Goal: Task Accomplishment & Management: Manage account settings

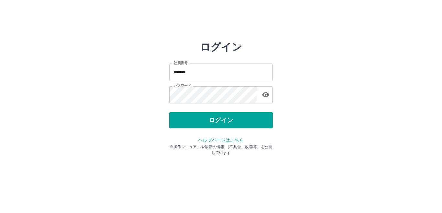
click at [202, 123] on button "ログイン" at bounding box center [221, 120] width 104 height 16
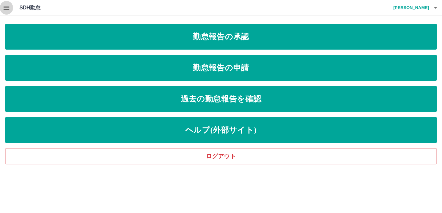
click at [8, 8] on icon "button" at bounding box center [7, 8] width 6 height 4
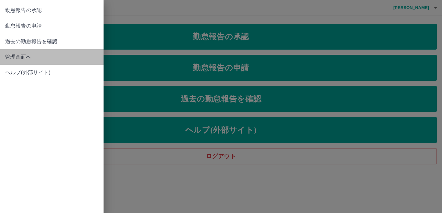
click at [24, 57] on span "管理画面へ" at bounding box center [51, 57] width 93 height 8
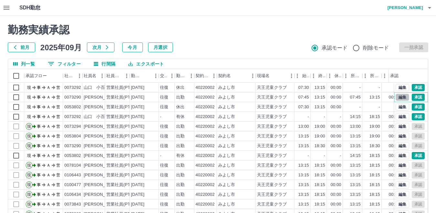
click at [397, 97] on button "編集" at bounding box center [403, 96] width 14 height 7
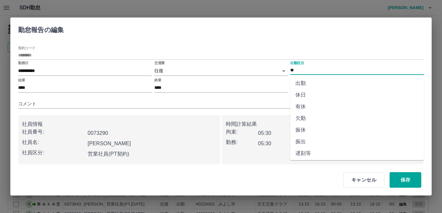
click at [301, 71] on input "**" at bounding box center [357, 70] width 134 height 8
click at [303, 94] on li "休日" at bounding box center [357, 95] width 134 height 12
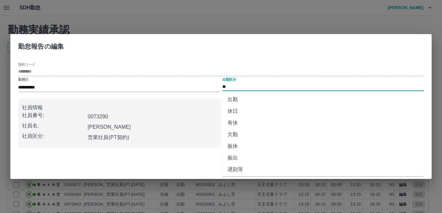
click at [233, 87] on input "**" at bounding box center [323, 86] width 202 height 8
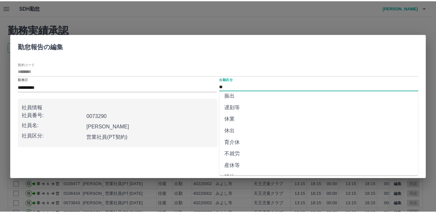
scroll to position [65, 0]
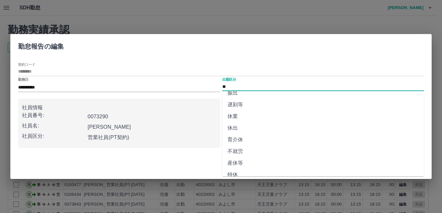
click at [235, 128] on li "休出" at bounding box center [323, 128] width 202 height 12
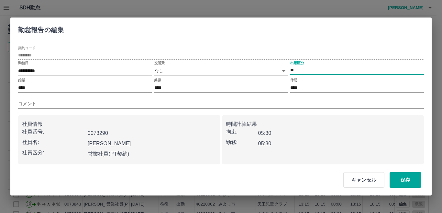
type input "**"
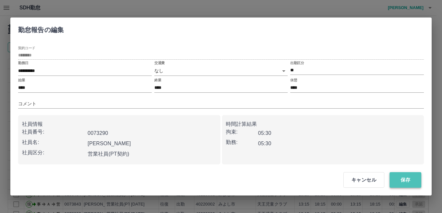
click at [404, 177] on button "保存" at bounding box center [406, 180] width 32 height 16
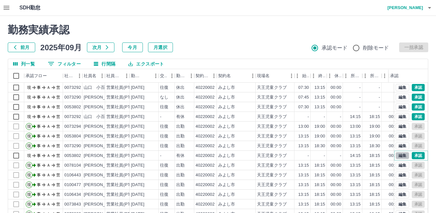
click at [398, 155] on button "編集" at bounding box center [403, 155] width 14 height 7
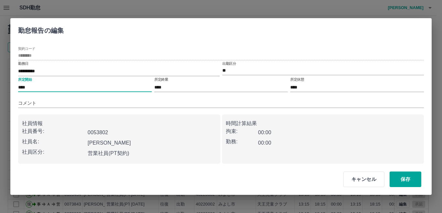
click at [24, 86] on input "****" at bounding box center [85, 86] width 134 height 9
click at [30, 86] on input "****" at bounding box center [85, 86] width 134 height 9
type input "****"
click at [169, 86] on input "****" at bounding box center [221, 86] width 134 height 9
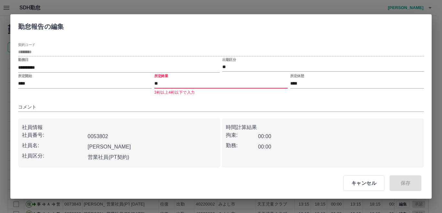
type input "****"
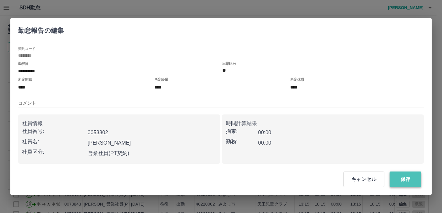
click at [403, 176] on button "保存" at bounding box center [406, 179] width 32 height 16
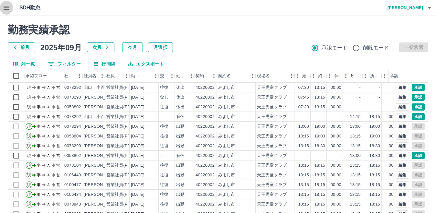
click at [5, 6] on icon "button" at bounding box center [7, 8] width 6 height 4
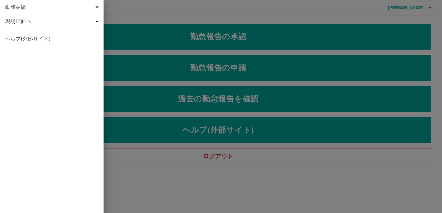
click at [152, 43] on div at bounding box center [221, 106] width 442 height 213
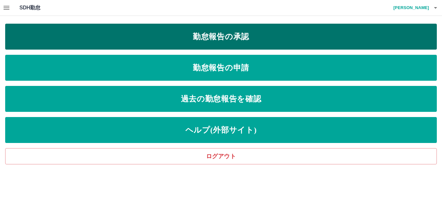
click at [232, 44] on link "勤怠報告の承認" at bounding box center [221, 37] width 432 height 26
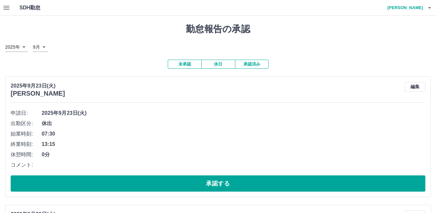
scroll to position [32, 0]
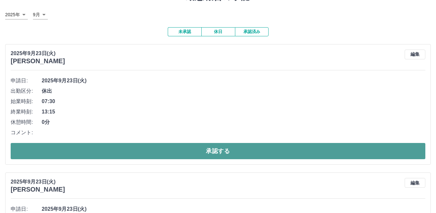
click at [203, 152] on button "承認する" at bounding box center [218, 151] width 415 height 16
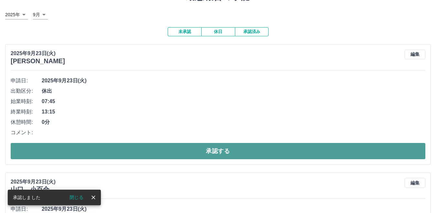
click at [203, 153] on button "承認する" at bounding box center [218, 151] width 415 height 16
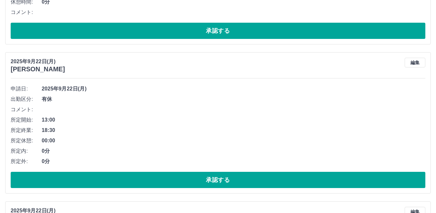
scroll to position [162, 0]
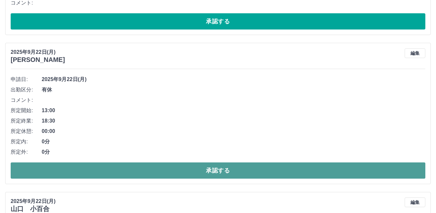
click at [192, 173] on button "承認する" at bounding box center [218, 170] width 415 height 16
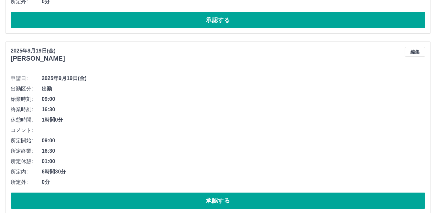
scroll to position [324, 0]
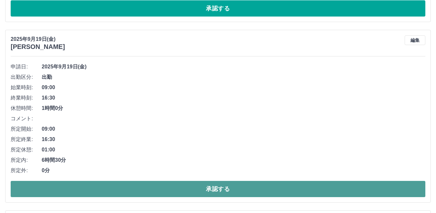
click at [192, 188] on button "承認する" at bounding box center [218, 189] width 415 height 16
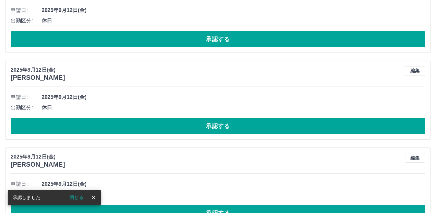
scroll to position [679, 0]
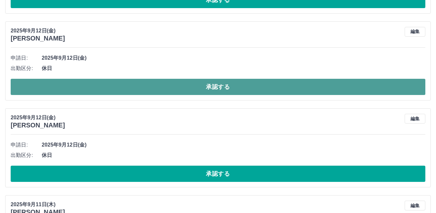
click at [149, 92] on button "承認する" at bounding box center [218, 87] width 415 height 16
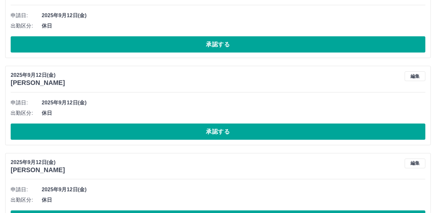
scroll to position [582, 0]
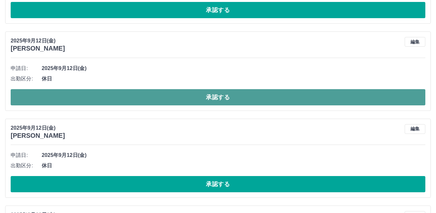
click at [162, 97] on button "承認する" at bounding box center [218, 97] width 415 height 16
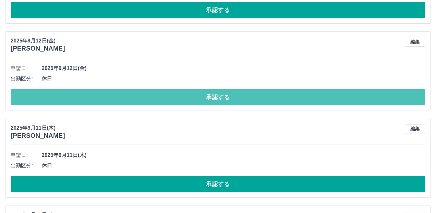
click at [162, 97] on button "承認する" at bounding box center [218, 97] width 415 height 16
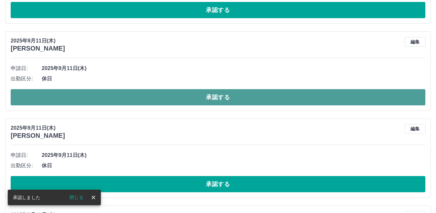
click at [164, 98] on button "承認する" at bounding box center [218, 97] width 415 height 16
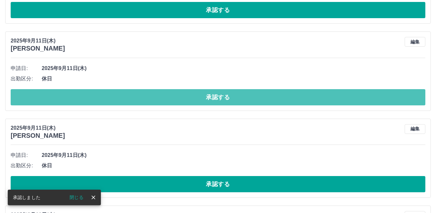
click at [164, 98] on button "承認する" at bounding box center [218, 97] width 415 height 16
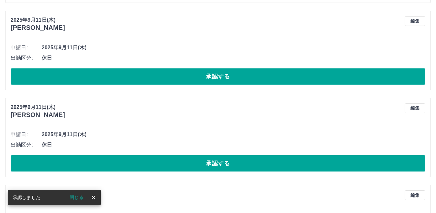
scroll to position [615, 0]
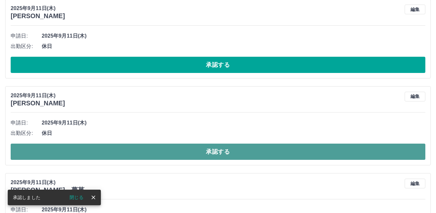
click at [152, 154] on button "承認する" at bounding box center [218, 151] width 415 height 16
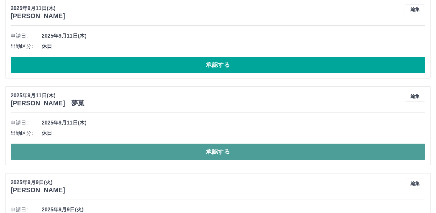
click at [154, 157] on button "承認する" at bounding box center [218, 151] width 415 height 16
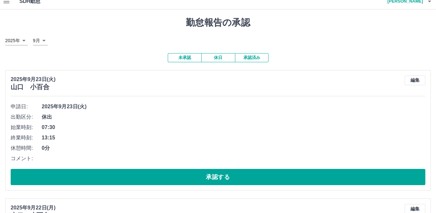
scroll to position [0, 0]
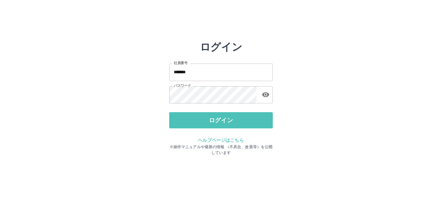
click at [180, 121] on button "ログイン" at bounding box center [221, 120] width 104 height 16
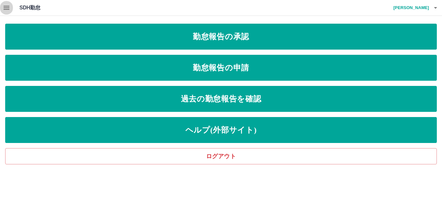
click at [4, 7] on icon "button" at bounding box center [7, 8] width 8 height 8
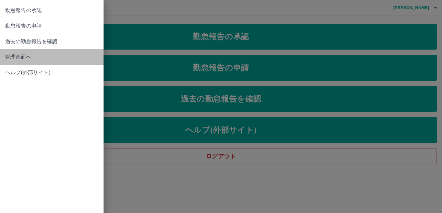
click at [10, 57] on span "管理画面へ" at bounding box center [51, 57] width 93 height 8
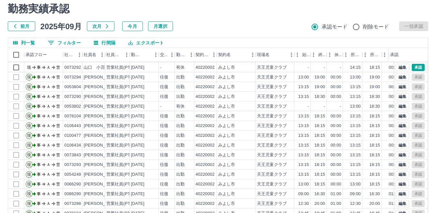
scroll to position [32, 0]
